Goal: Check status: Check status

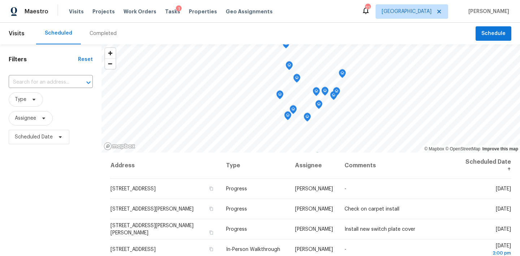
click at [102, 36] on div "Completed" at bounding box center [103, 33] width 27 height 7
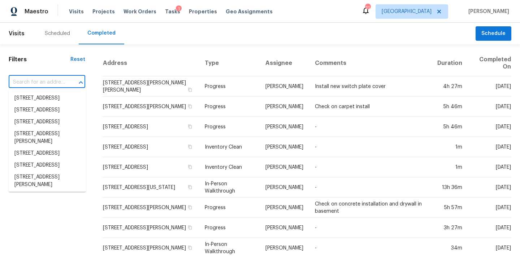
click at [35, 80] on input "text" at bounding box center [37, 82] width 56 height 11
paste input "[STREET_ADDRESS][PERSON_NAME]"
type input "[STREET_ADDRESS][PERSON_NAME]"
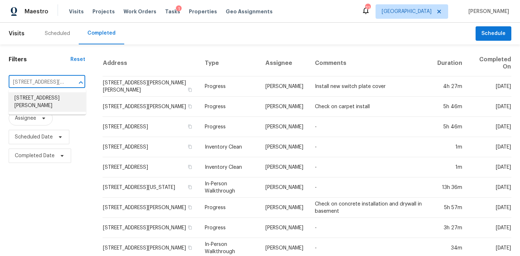
click at [36, 101] on li "[STREET_ADDRESS][PERSON_NAME]" at bounding box center [47, 102] width 77 height 20
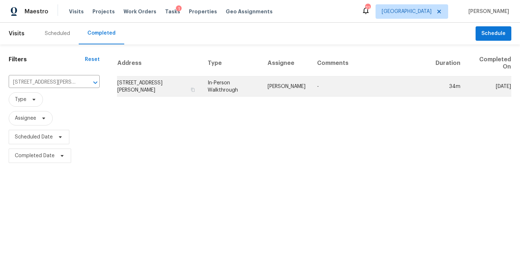
click at [277, 93] on td "[PERSON_NAME]" at bounding box center [286, 87] width 49 height 20
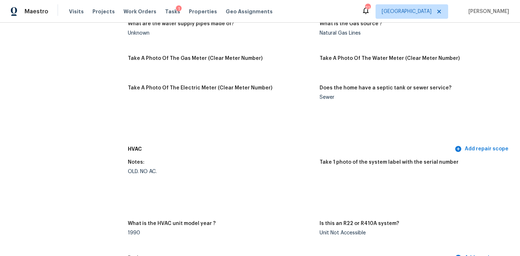
scroll to position [531, 0]
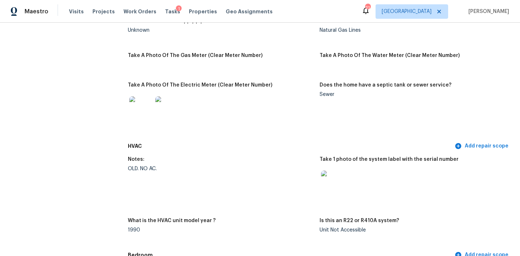
click at [333, 178] on img at bounding box center [332, 182] width 23 height 23
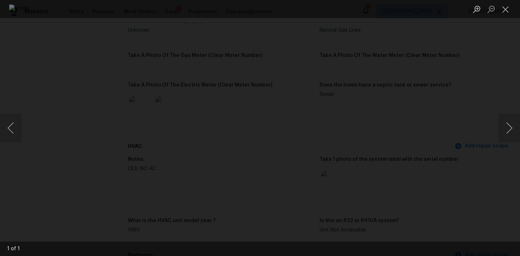
click at [473, 192] on div "Lightbox" at bounding box center [260, 128] width 520 height 256
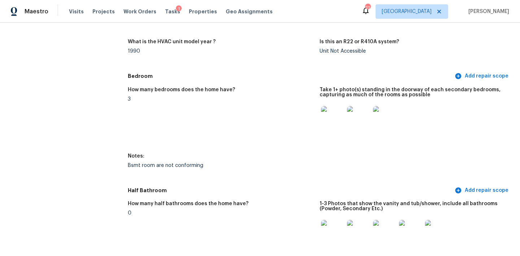
scroll to position [718, 0]
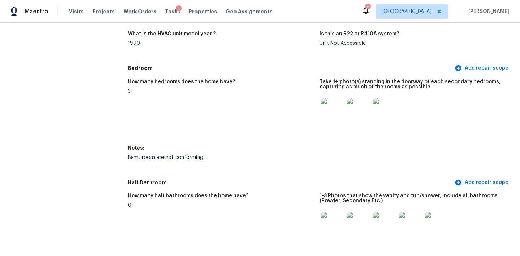
click at [333, 104] on img at bounding box center [332, 109] width 23 height 23
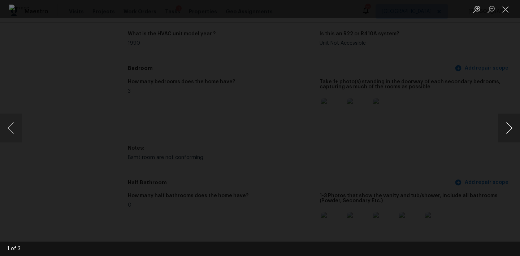
click at [507, 131] on button "Next image" at bounding box center [509, 128] width 22 height 29
click at [496, 138] on div "Lightbox" at bounding box center [260, 128] width 520 height 256
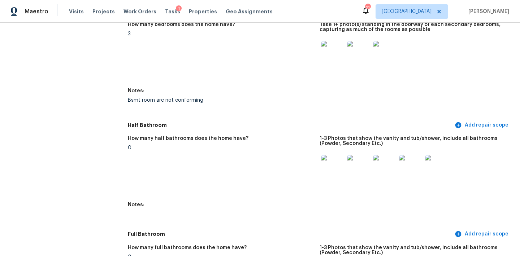
scroll to position [785, 0]
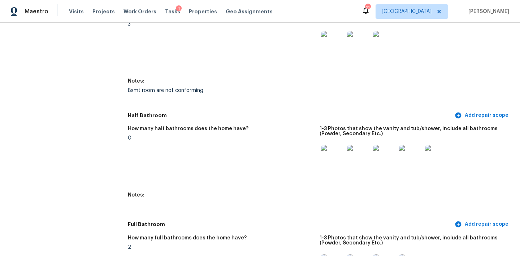
click at [335, 145] on img at bounding box center [332, 156] width 23 height 23
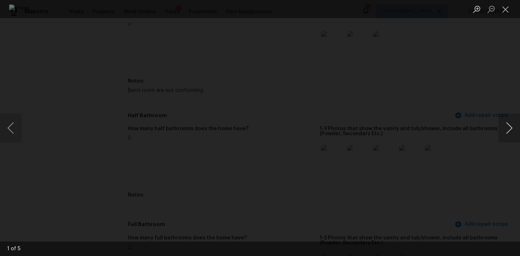
click at [505, 129] on button "Next image" at bounding box center [509, 128] width 22 height 29
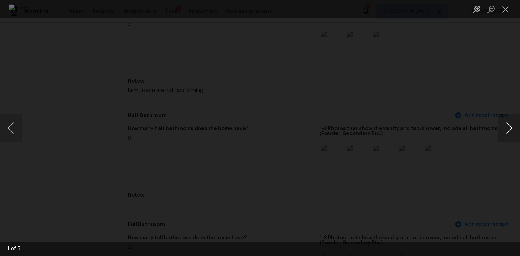
click at [506, 129] on button "Next image" at bounding box center [509, 128] width 22 height 29
click at [507, 130] on button "Next image" at bounding box center [509, 128] width 22 height 29
click at [508, 131] on button "Next image" at bounding box center [509, 128] width 22 height 29
click at [509, 131] on button "Next image" at bounding box center [509, 128] width 22 height 29
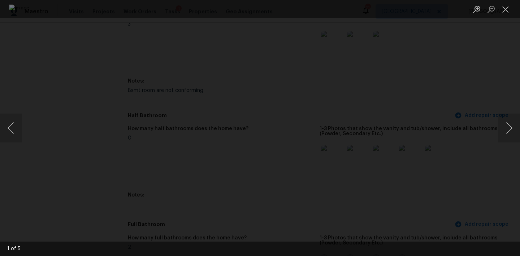
click at [492, 164] on div "Lightbox" at bounding box center [260, 128] width 520 height 256
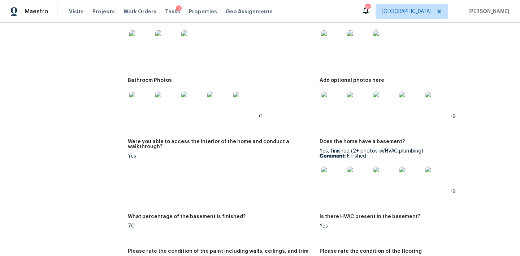
scroll to position [1175, 0]
click at [333, 168] on img at bounding box center [332, 177] width 23 height 23
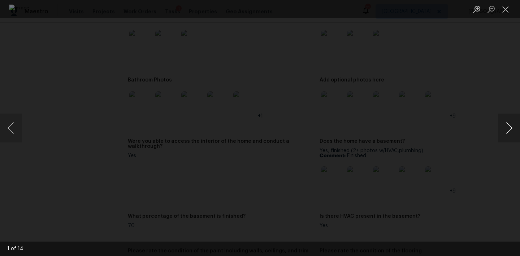
click at [514, 131] on button "Next image" at bounding box center [509, 128] width 22 height 29
click at [515, 131] on button "Next image" at bounding box center [509, 128] width 22 height 29
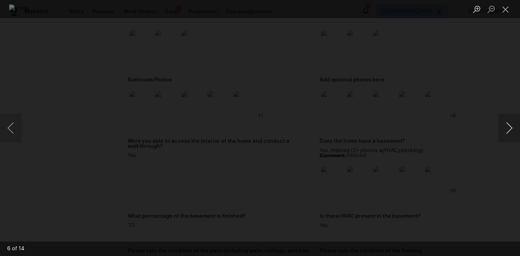
click at [515, 131] on button "Next image" at bounding box center [509, 128] width 22 height 29
click at [515, 132] on button "Next image" at bounding box center [509, 128] width 22 height 29
